Goal: Transaction & Acquisition: Book appointment/travel/reservation

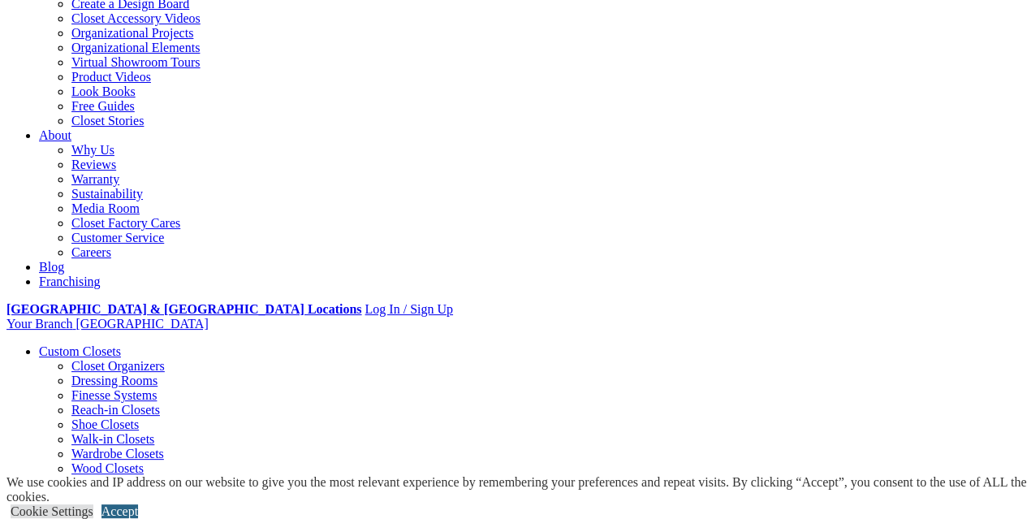
drag, startPoint x: 966, startPoint y: 490, endPoint x: 827, endPoint y: 461, distance: 141.7
click at [138, 504] on link "Accept" at bounding box center [119, 511] width 37 height 14
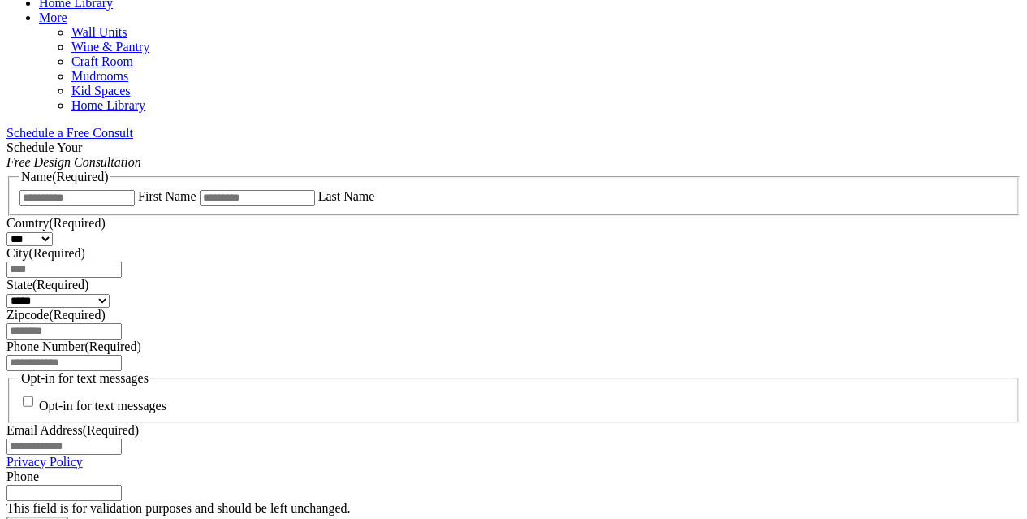
scroll to position [1056, 0]
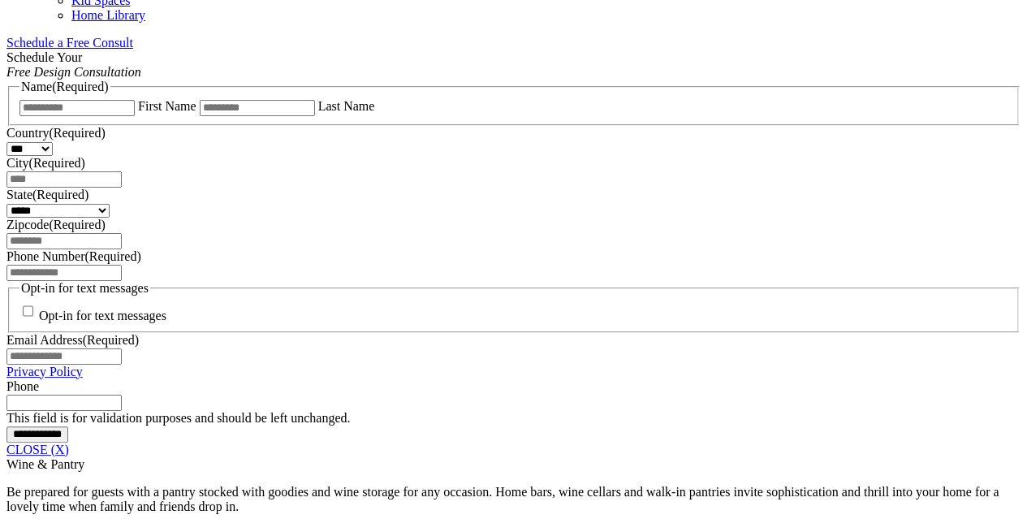
click at [133, 50] on span "Schedule a Free Consult (opens a dropdown menu)" at bounding box center [133, 43] width 0 height 14
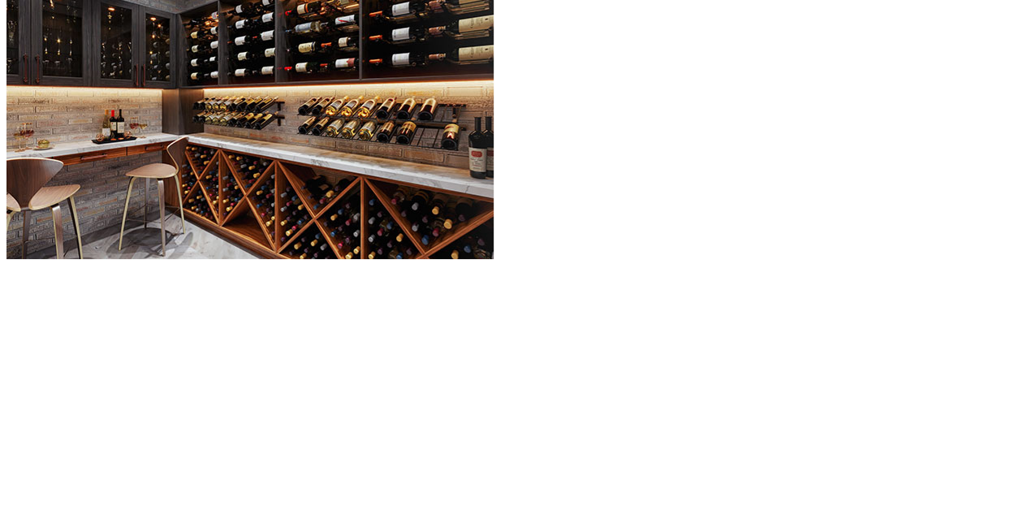
scroll to position [1543, 0]
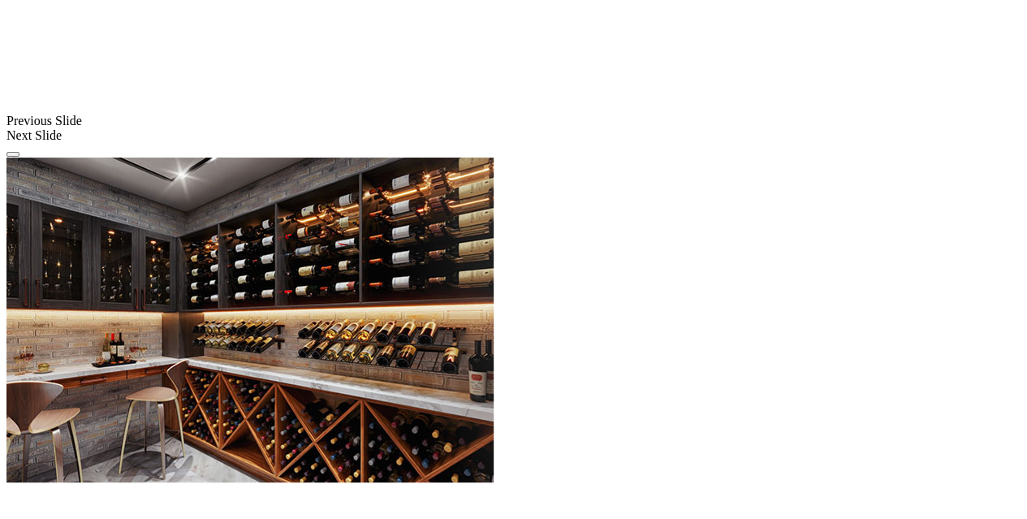
scroll to position [1218, 0]
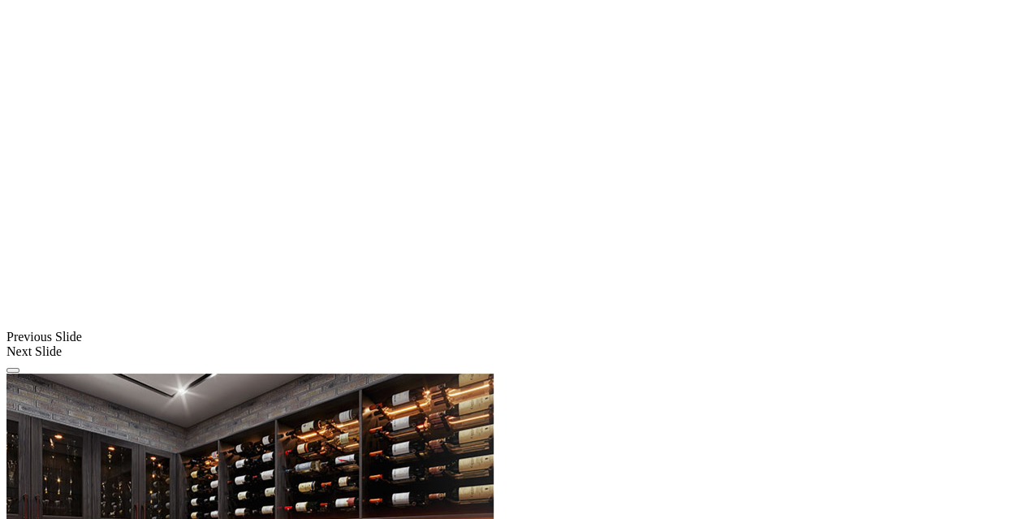
scroll to position [1056, 0]
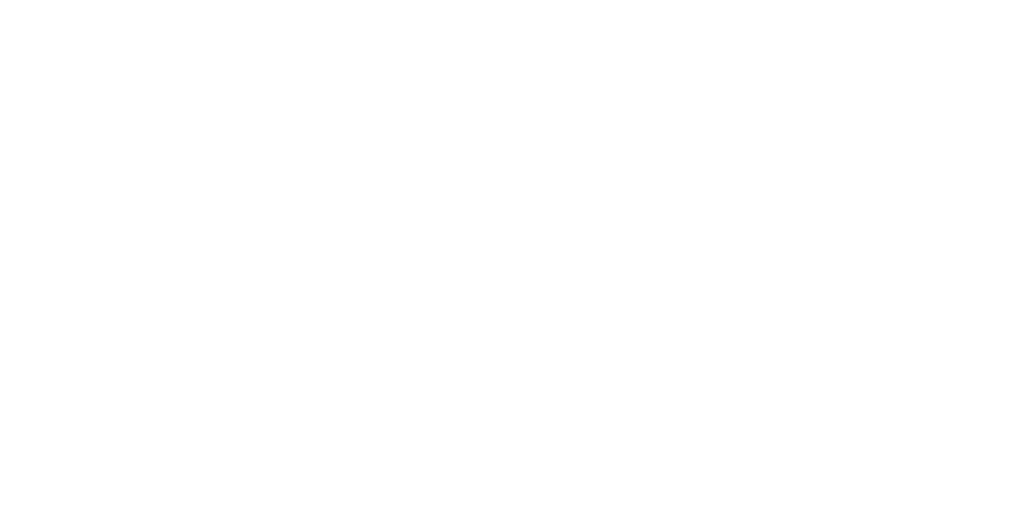
scroll to position [2111, 0]
